Goal: Information Seeking & Learning: Learn about a topic

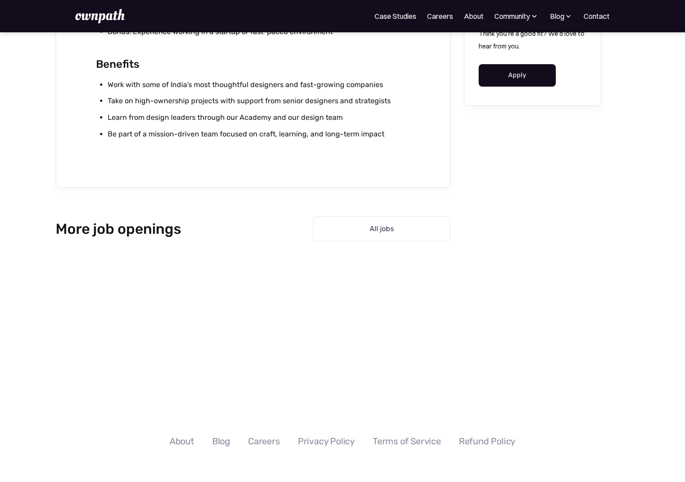
scroll to position [1060, 0]
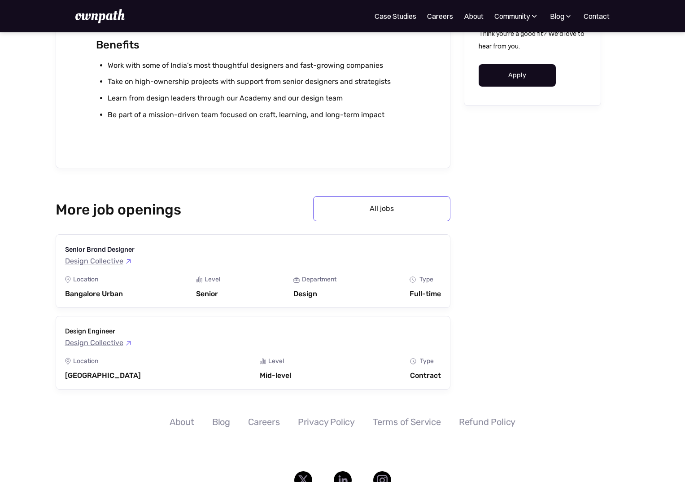
click at [396, 209] on link "All jobs" at bounding box center [381, 208] width 137 height 25
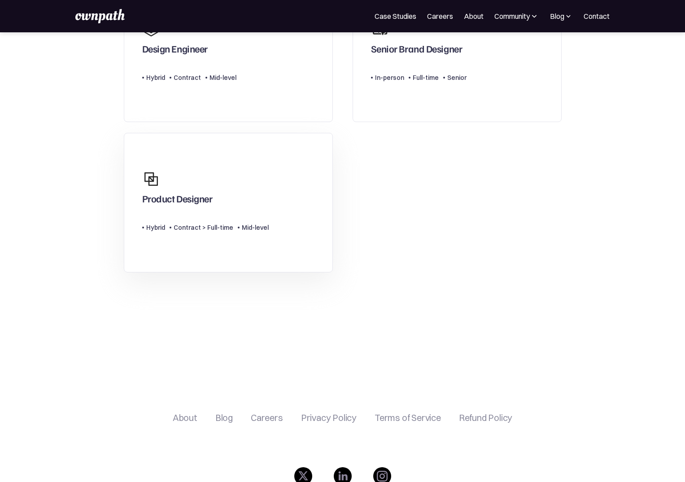
scroll to position [122, 0]
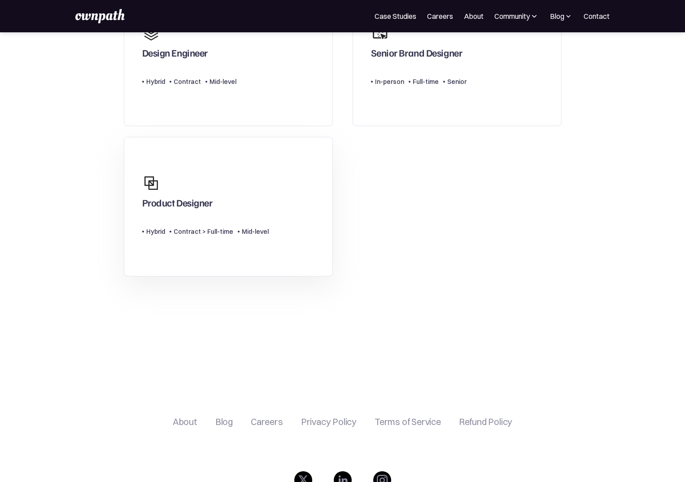
click at [289, 206] on link "Product Designer Type Level Hybrid Contract > Full-time Mid-level" at bounding box center [228, 206] width 209 height 139
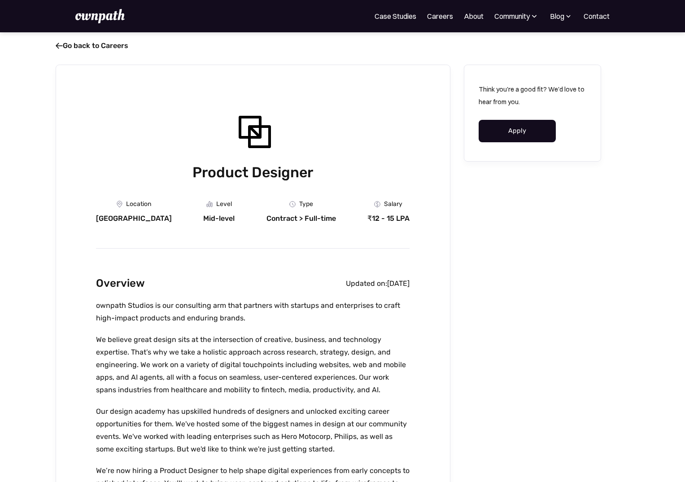
click at [59, 47] on span "" at bounding box center [58, 45] width 7 height 9
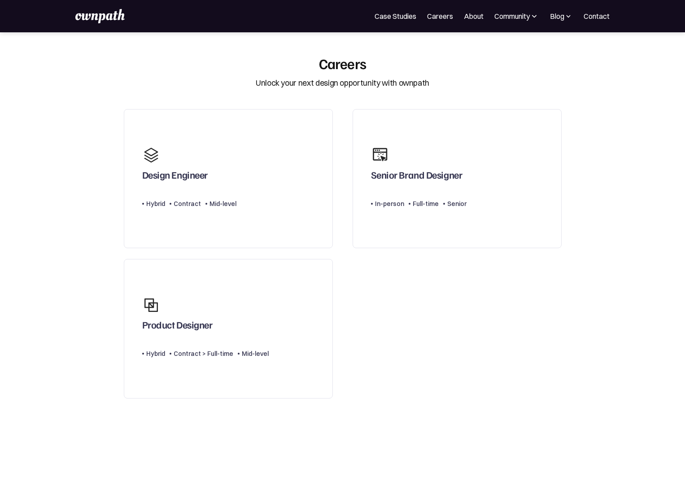
click at [99, 23] on img at bounding box center [99, 16] width 49 height 14
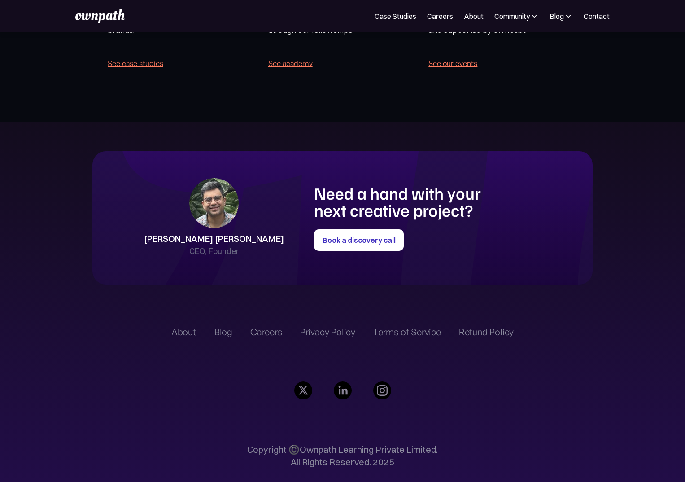
scroll to position [2030, 0]
